Goal: Check status

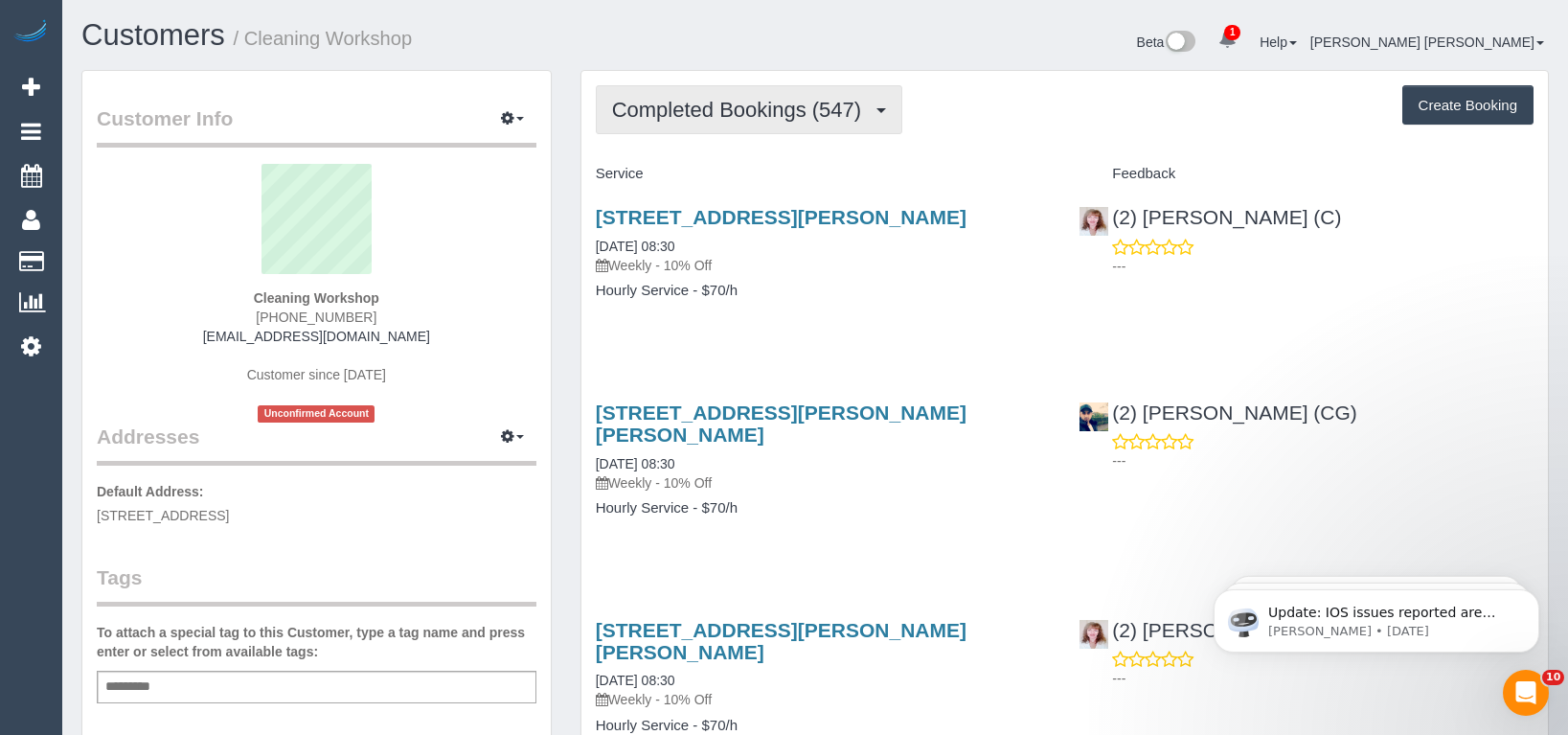
click at [753, 128] on button "Completed Bookings (547)" at bounding box center [749, 109] width 307 height 48
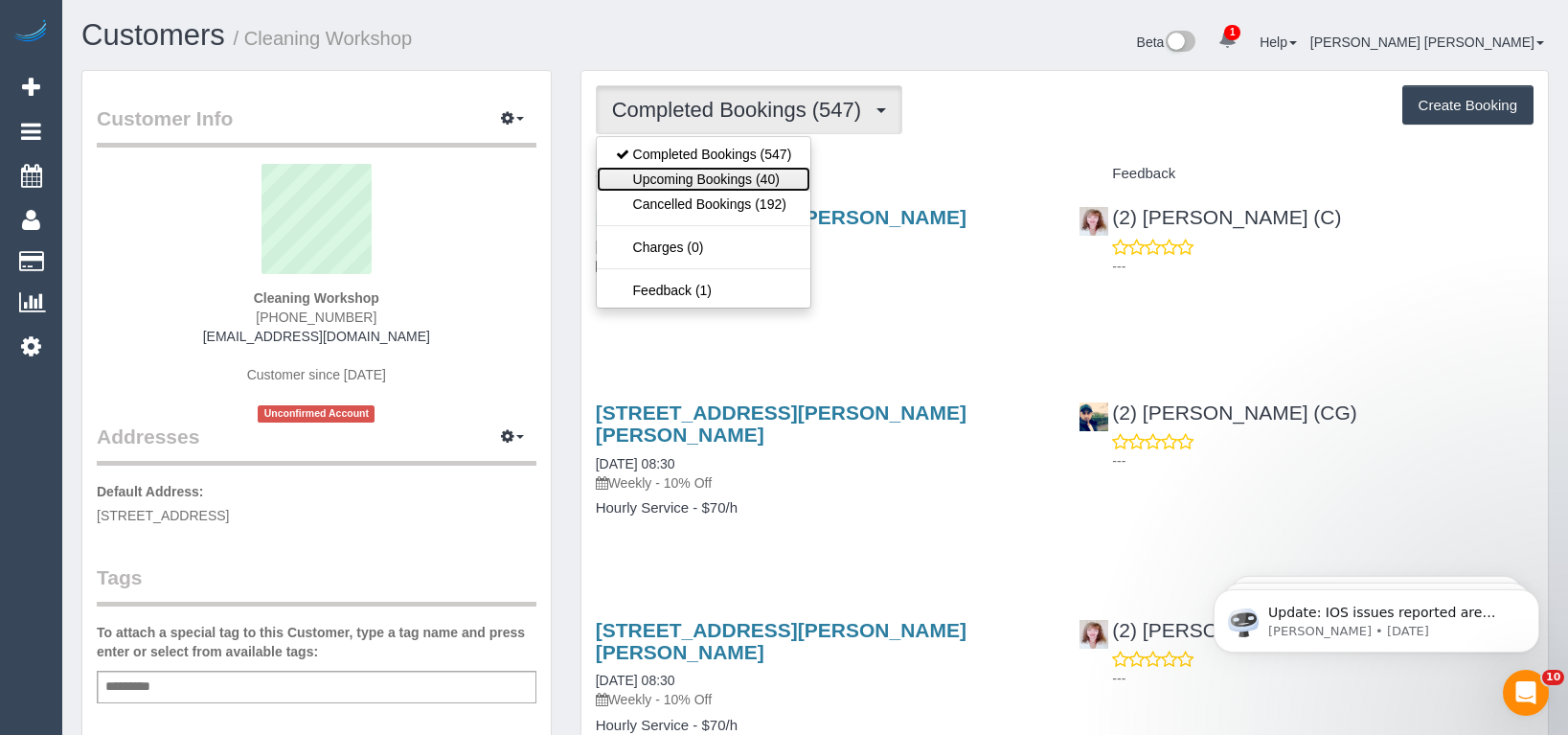
click at [740, 176] on link "Upcoming Bookings (40)" at bounding box center [704, 179] width 215 height 25
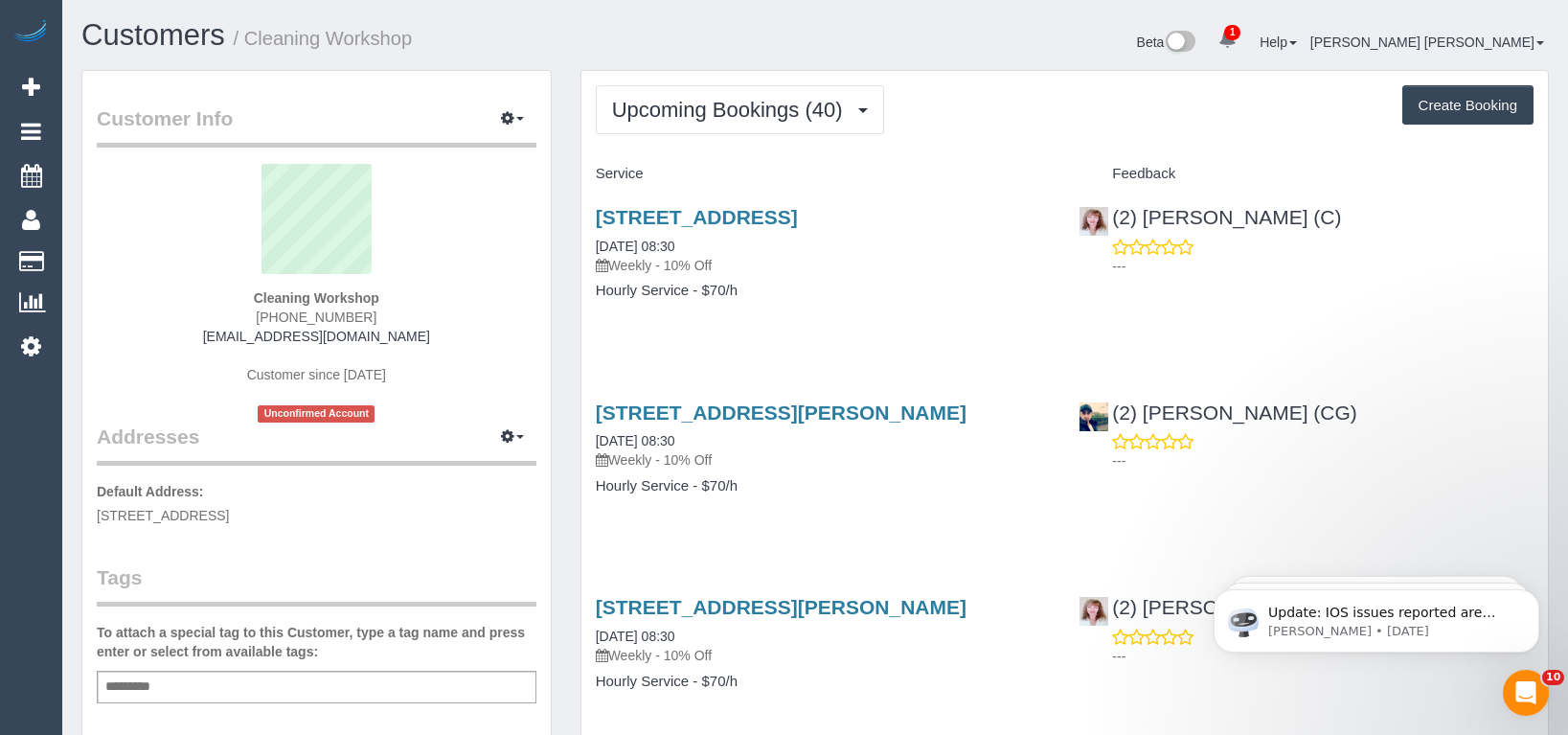
drag, startPoint x: 1027, startPoint y: 221, endPoint x: 597, endPoint y: 221, distance: 430.0
click at [597, 221] on h3 "[STREET_ADDRESS]" at bounding box center [824, 217] width 455 height 22
copy link "[STREET_ADDRESS]"
